Goal: Task Accomplishment & Management: Use online tool/utility

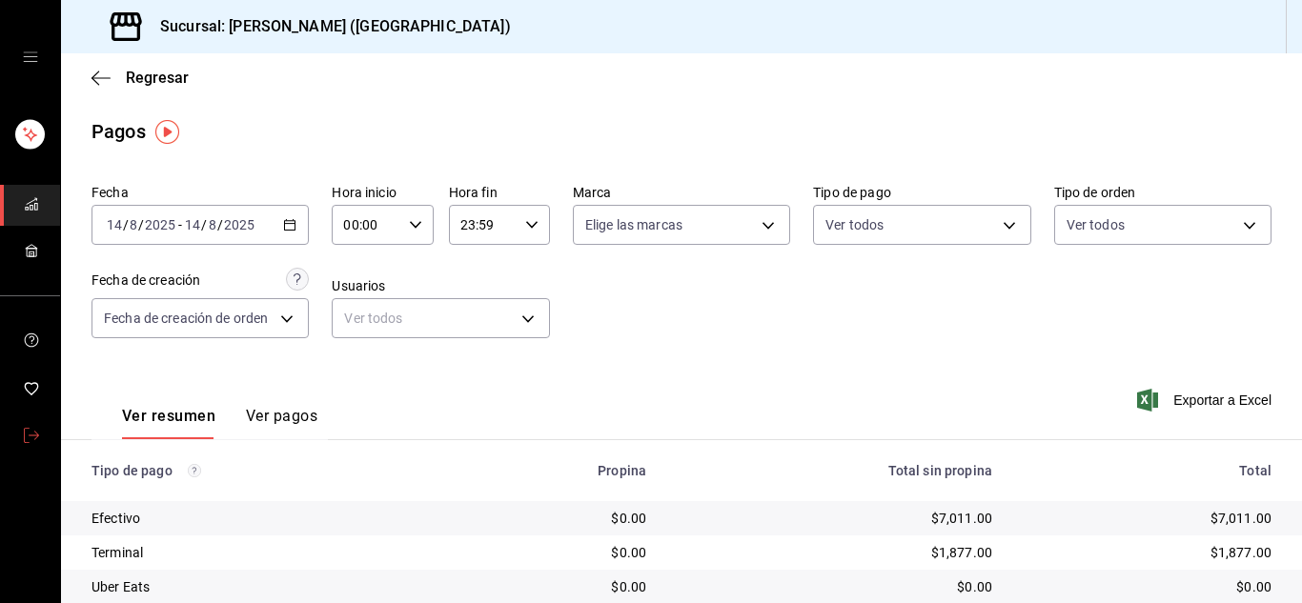
click at [33, 425] on span "mailbox folders" at bounding box center [31, 437] width 15 height 26
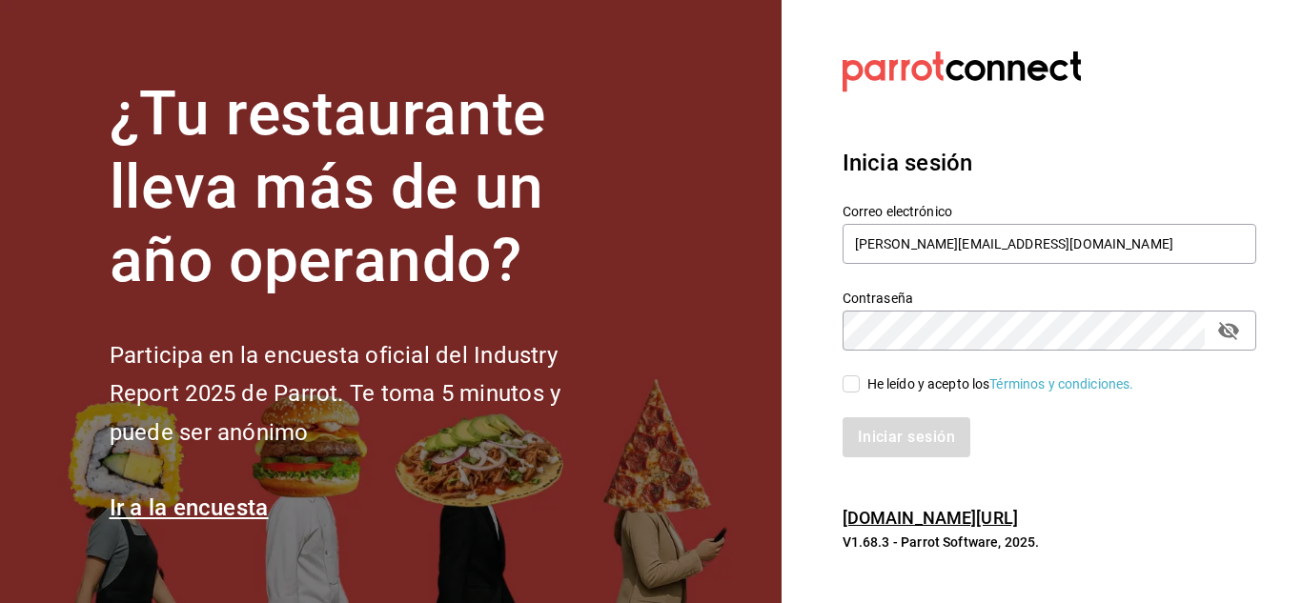
click at [850, 384] on input "He leído y acepto los Términos y condiciones." at bounding box center [850, 383] width 17 height 17
checkbox input "true"
click at [927, 448] on button "Iniciar sesión" at bounding box center [907, 437] width 130 height 40
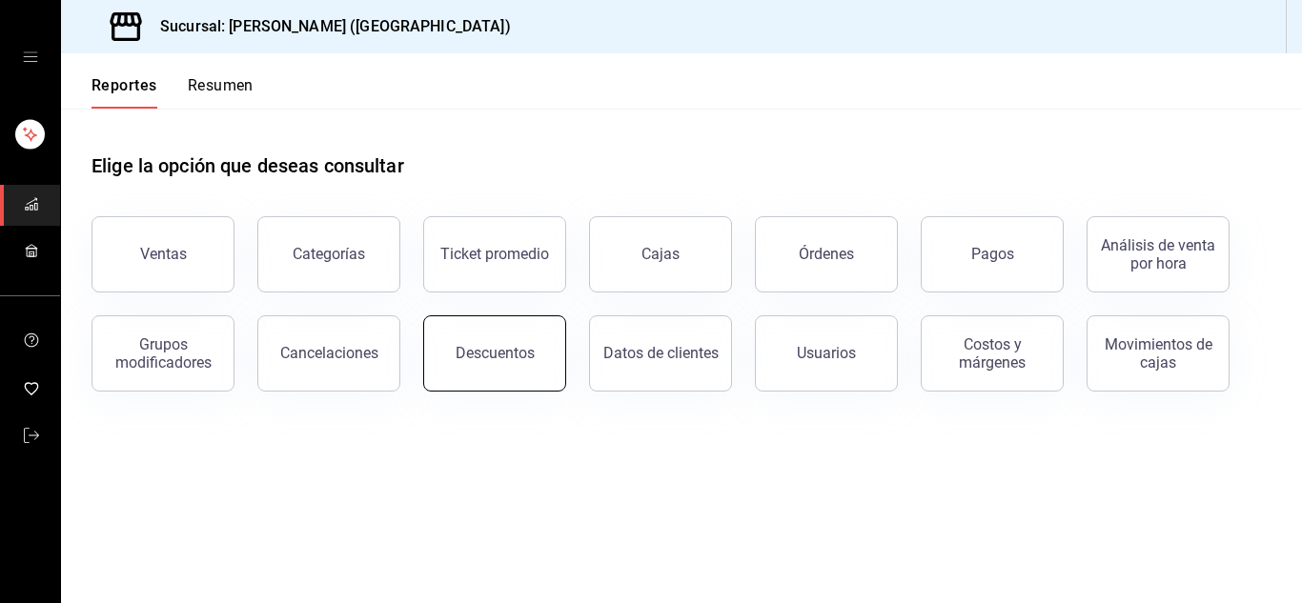
click at [495, 374] on button "Descuentos" at bounding box center [494, 353] width 143 height 76
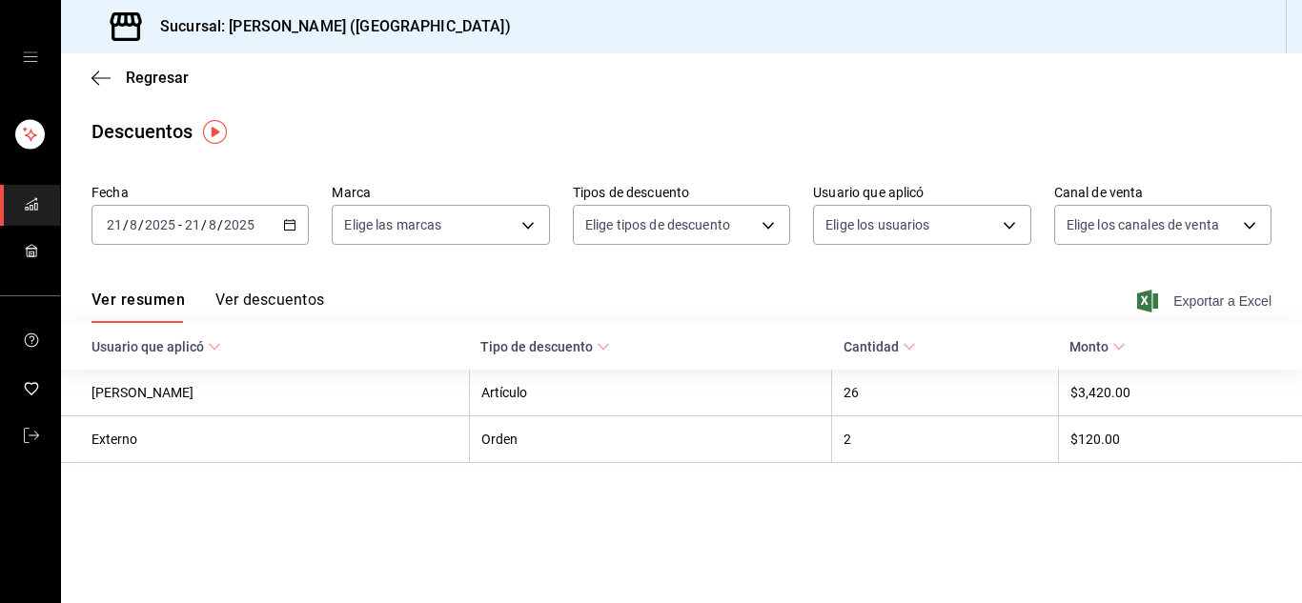
click at [1204, 296] on span "Exportar a Excel" at bounding box center [1206, 301] width 131 height 23
click at [93, 82] on icon "button" at bounding box center [100, 78] width 19 height 17
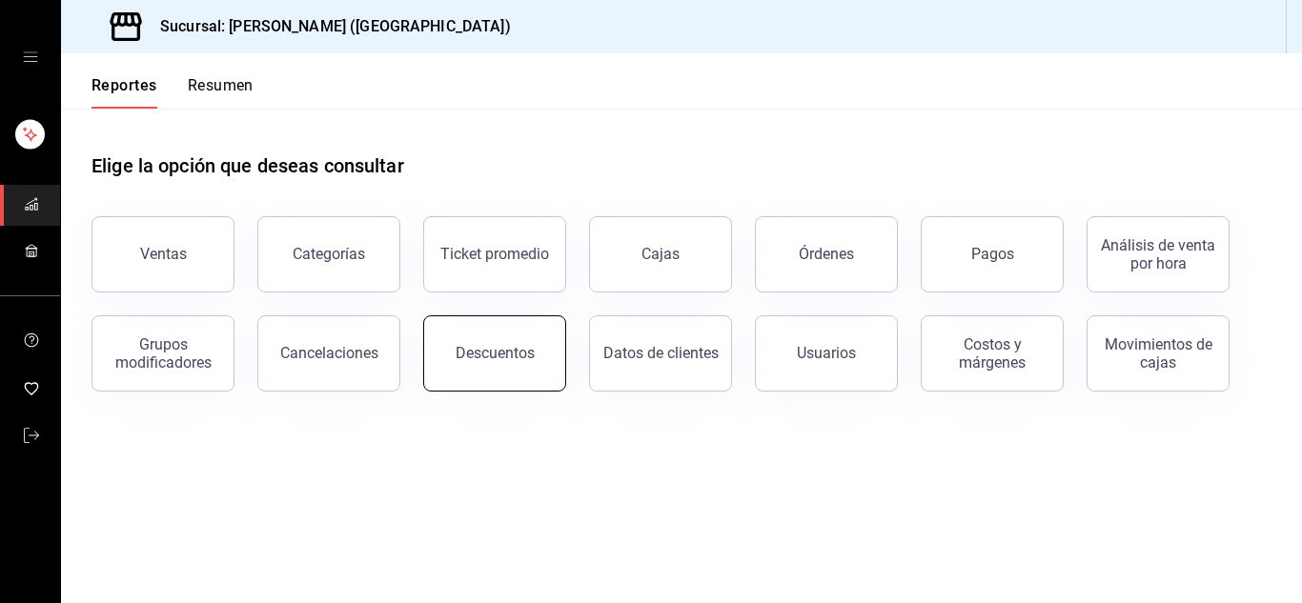
click at [500, 359] on div "Descuentos" at bounding box center [494, 353] width 79 height 18
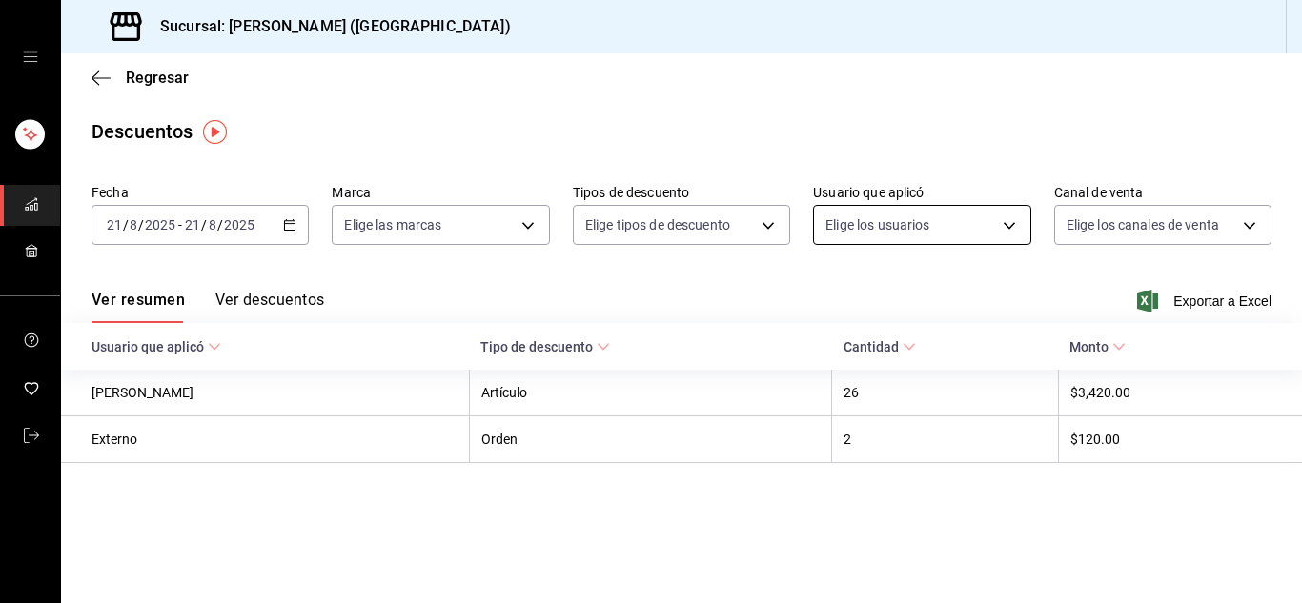
drag, startPoint x: 105, startPoint y: 73, endPoint x: 931, endPoint y: 210, distance: 837.3
click at [931, 210] on main "Regresar Descuentos Fecha [DATE] [DATE] - [DATE] [DATE] Marca Elige las marcas …" at bounding box center [681, 328] width 1241 height 550
click at [93, 78] on icon "button" at bounding box center [100, 77] width 19 height 1
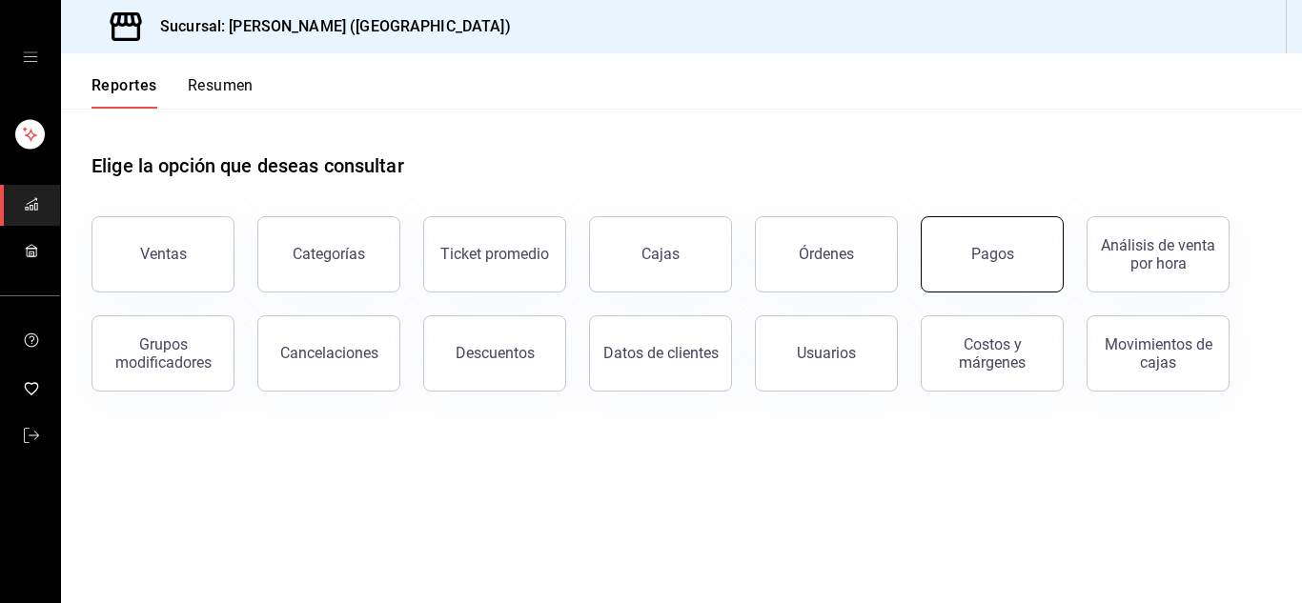
click at [979, 252] on div "Pagos" at bounding box center [992, 254] width 43 height 18
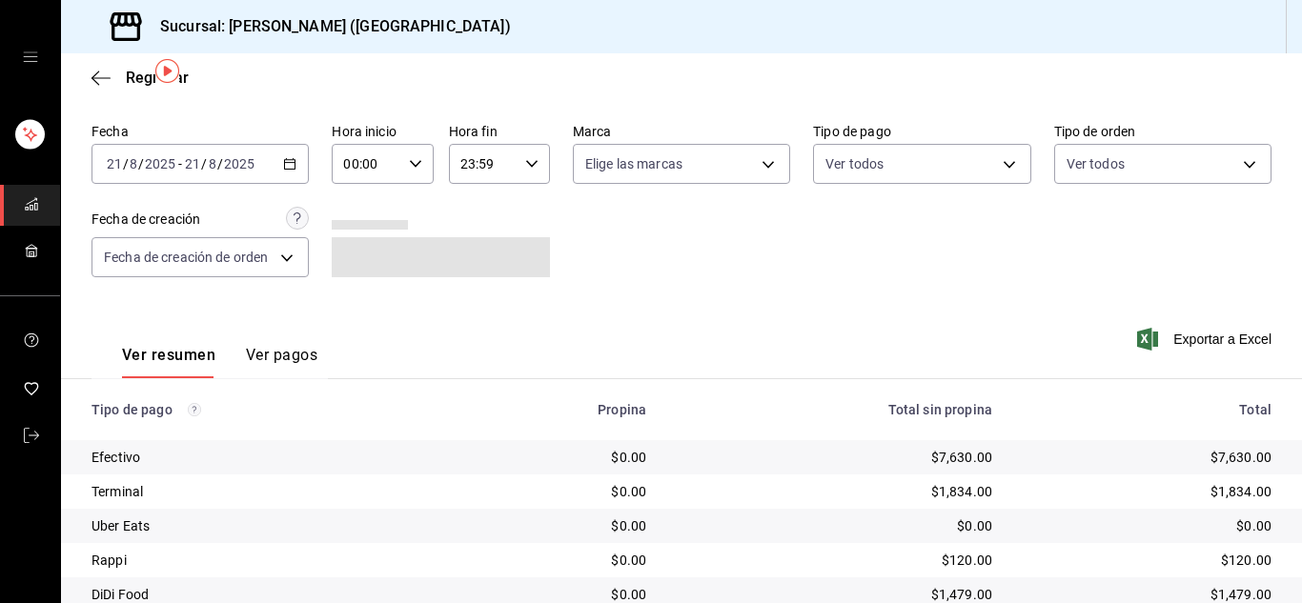
scroll to position [135, 0]
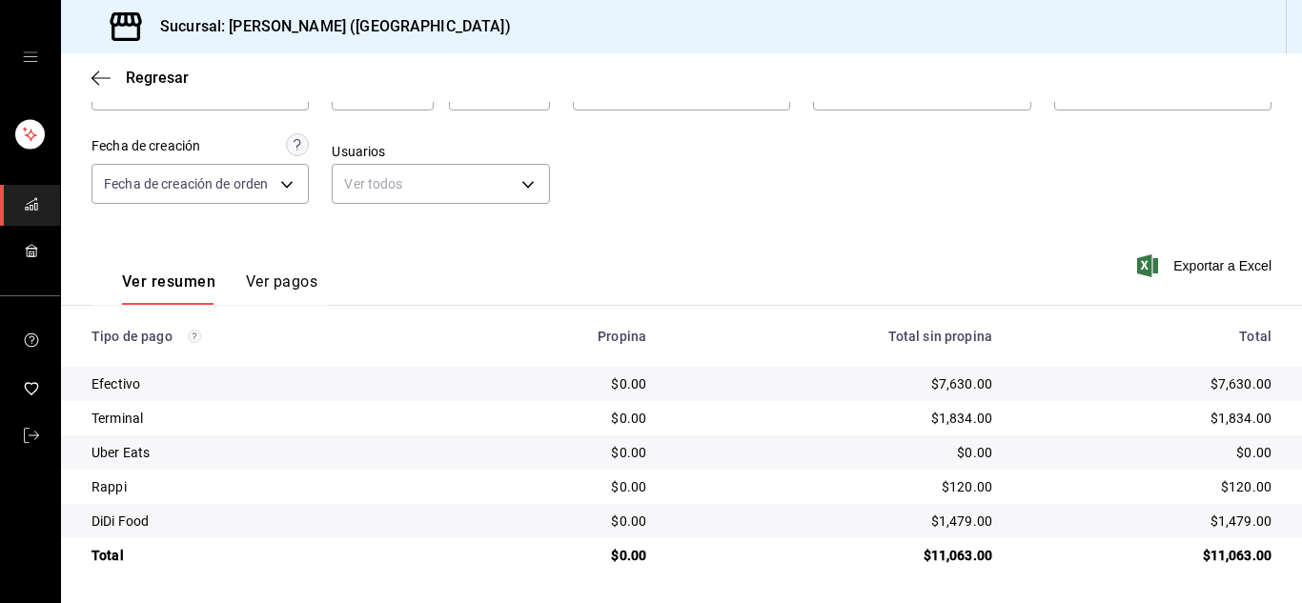
click at [104, 90] on div "Regresar" at bounding box center [681, 77] width 1241 height 49
click at [101, 84] on icon "button" at bounding box center [100, 78] width 19 height 17
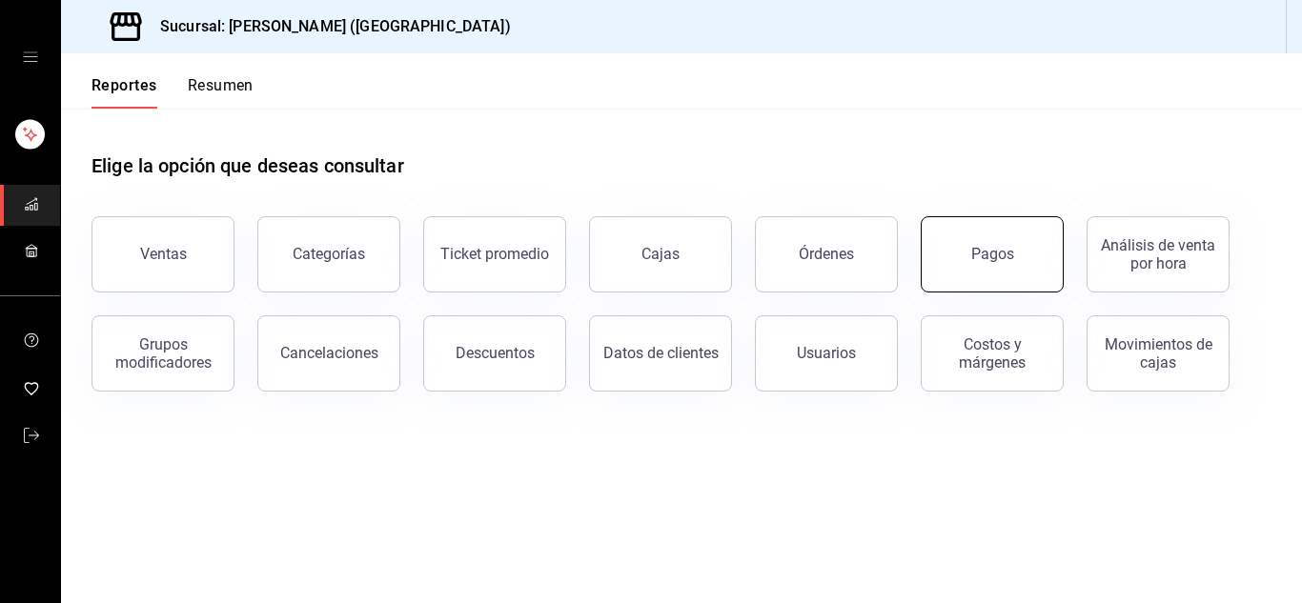
click at [968, 242] on button "Pagos" at bounding box center [992, 254] width 143 height 76
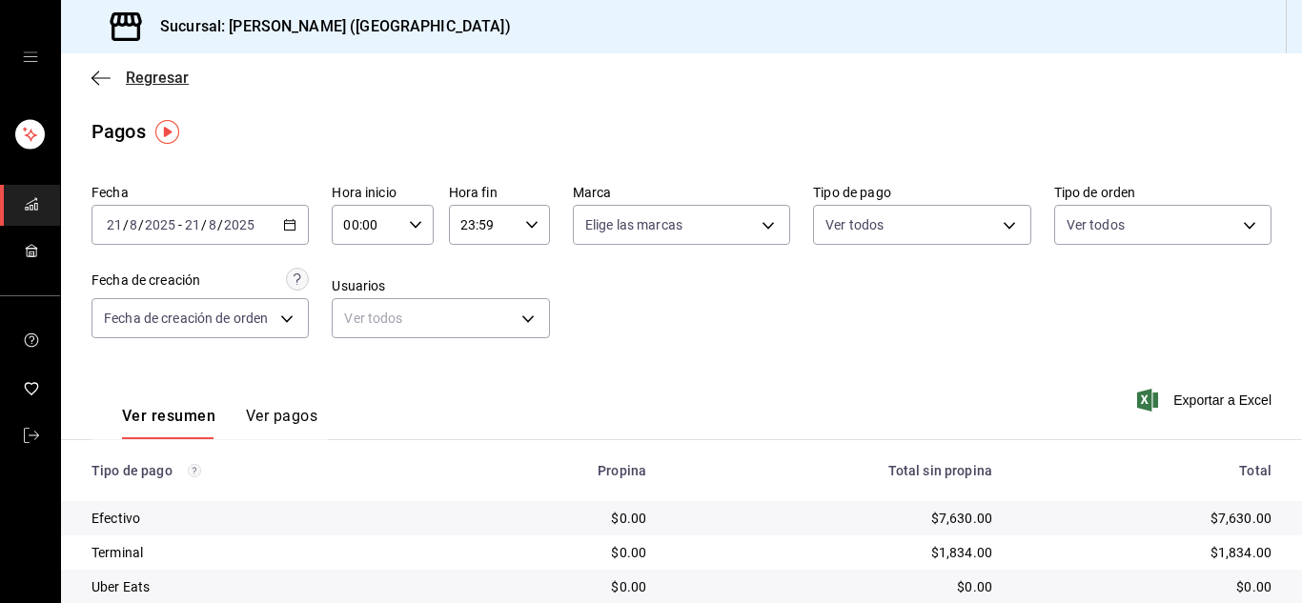
click at [97, 77] on icon "button" at bounding box center [100, 77] width 19 height 1
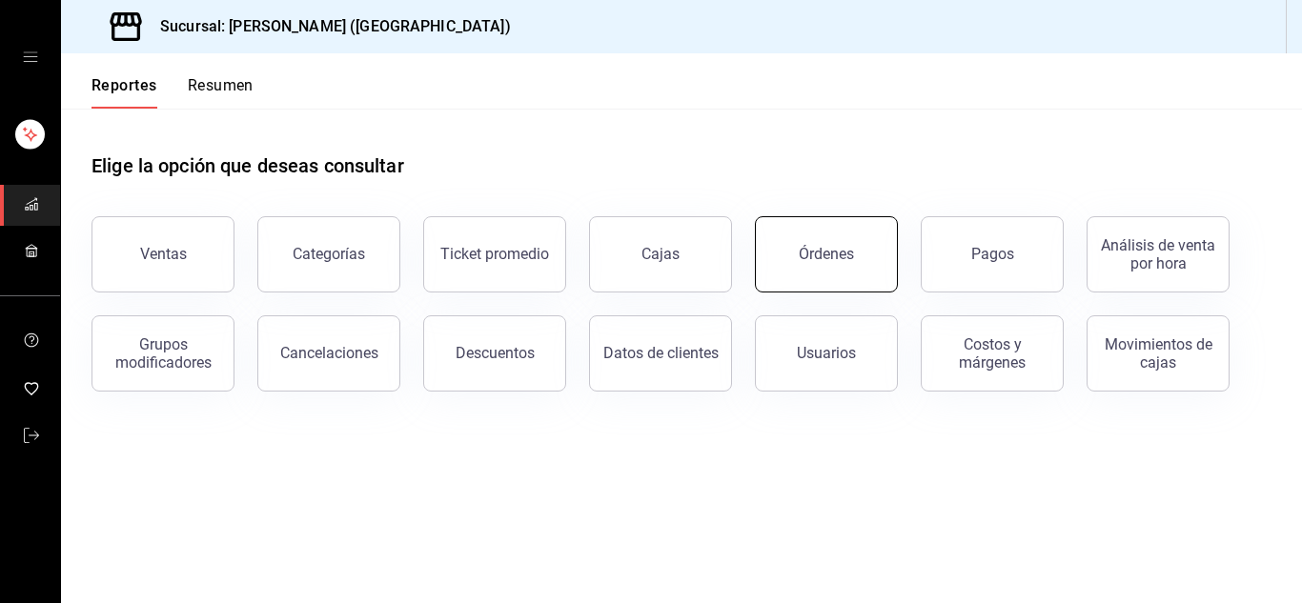
click at [849, 269] on button "Órdenes" at bounding box center [826, 254] width 143 height 76
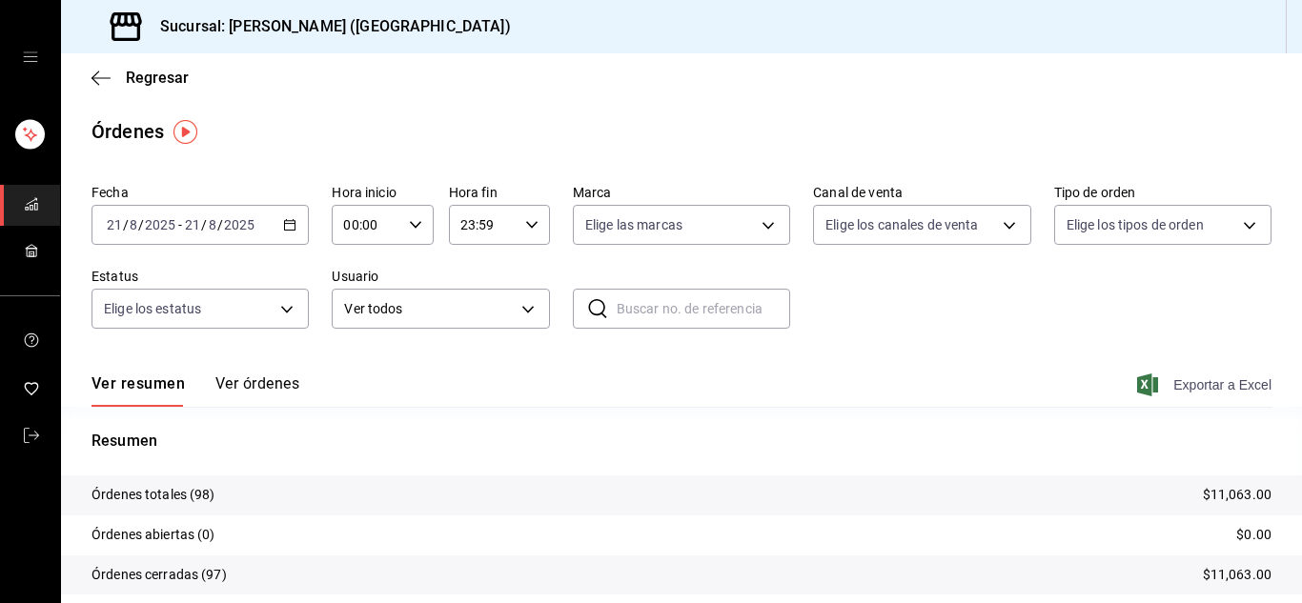
click at [1208, 391] on span "Exportar a Excel" at bounding box center [1206, 385] width 131 height 23
click at [20, 437] on link "mailbox folders" at bounding box center [30, 436] width 60 height 41
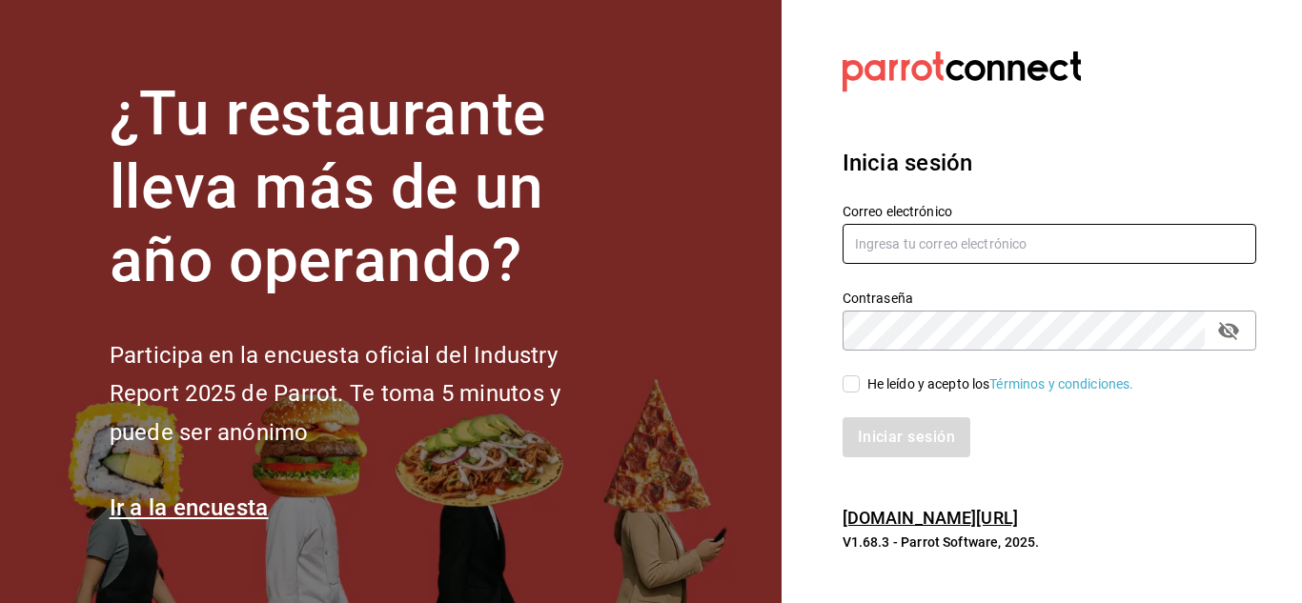
type input "[PERSON_NAME][EMAIL_ADDRESS][DOMAIN_NAME]"
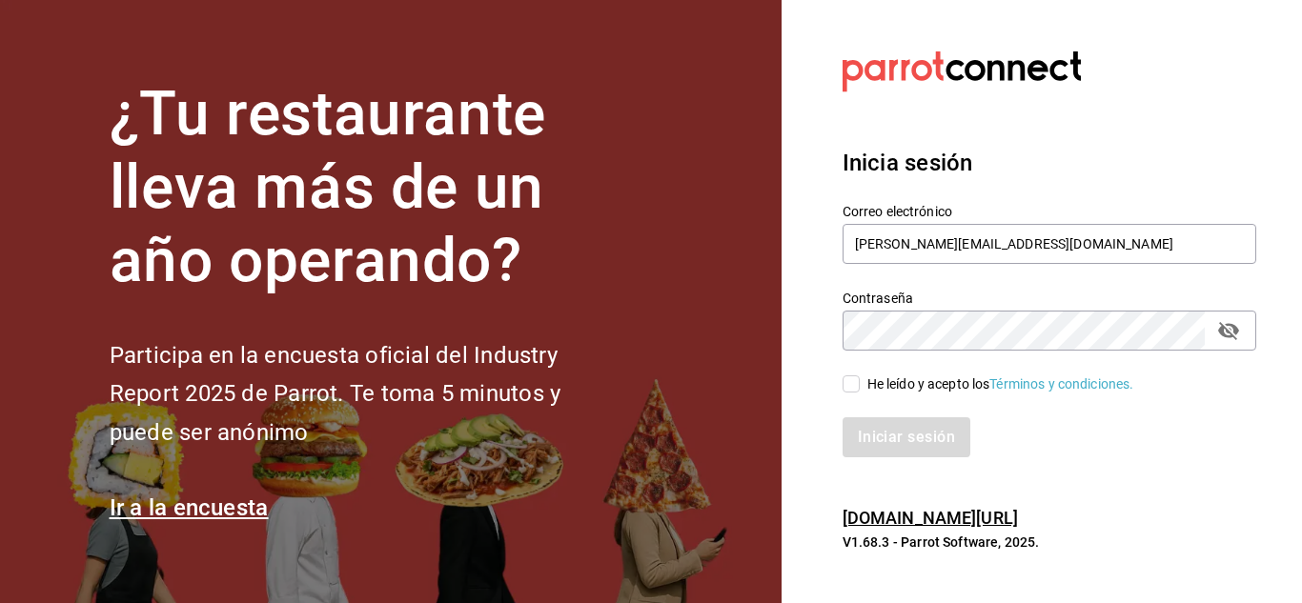
click at [855, 376] on input "He leído y acepto los Términos y condiciones." at bounding box center [850, 383] width 17 height 17
checkbox input "true"
click at [900, 441] on button "Iniciar sesión" at bounding box center [907, 437] width 130 height 40
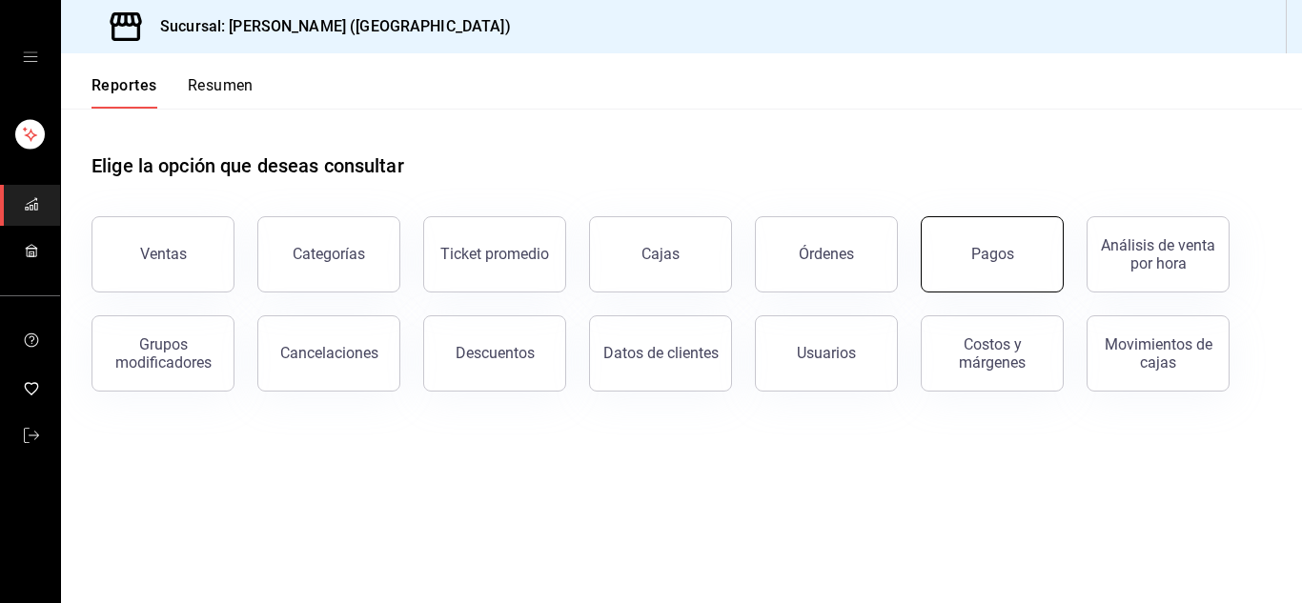
click at [993, 273] on button "Pagos" at bounding box center [992, 254] width 143 height 76
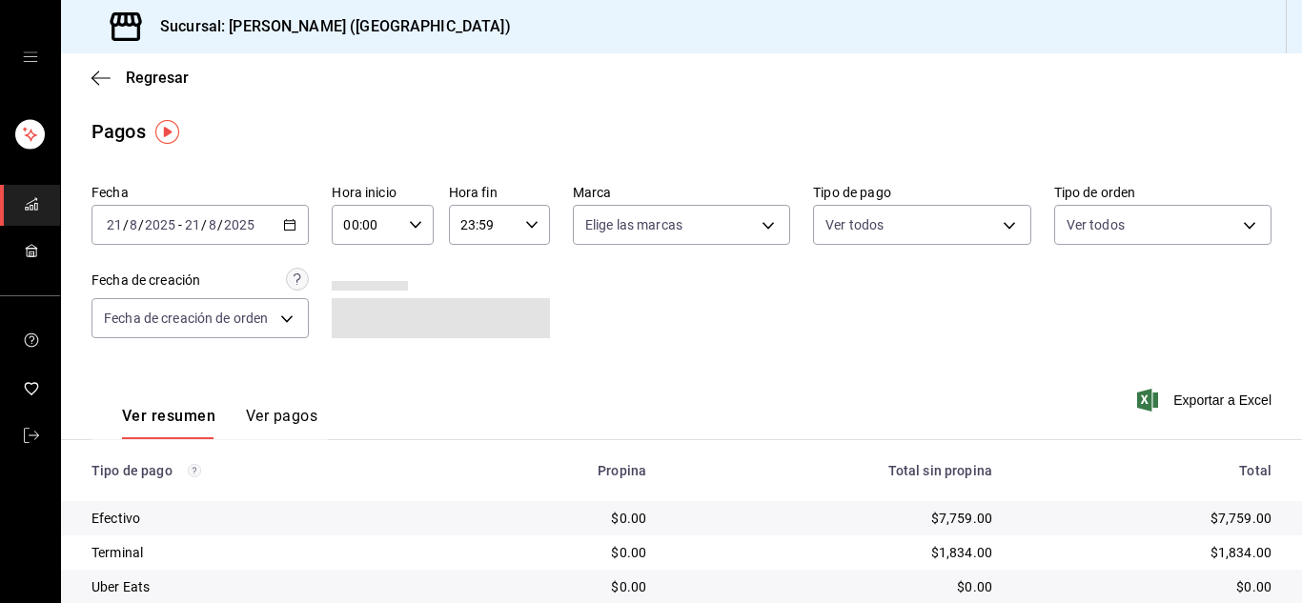
scroll to position [25, 0]
